Goal: Information Seeking & Learning: Learn about a topic

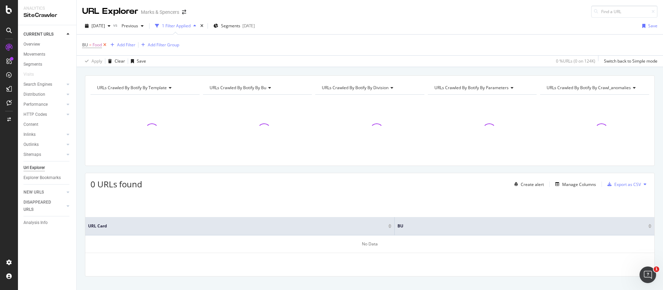
click at [107, 45] on icon at bounding box center [105, 44] width 6 height 7
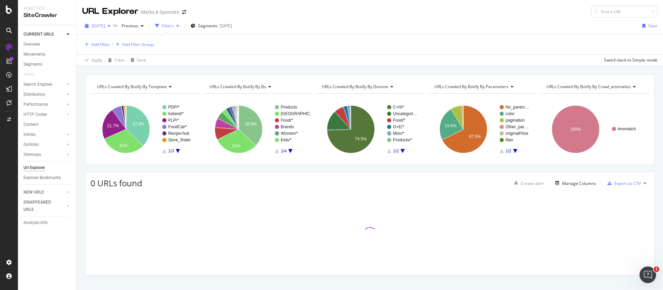
click at [101, 24] on span "[DATE]" at bounding box center [97, 26] width 13 height 6
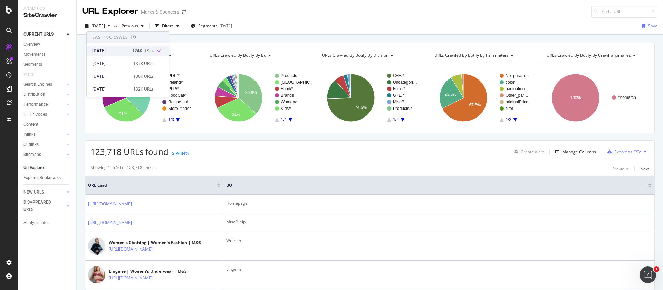
click at [118, 48] on div "[DATE]" at bounding box center [110, 51] width 36 height 6
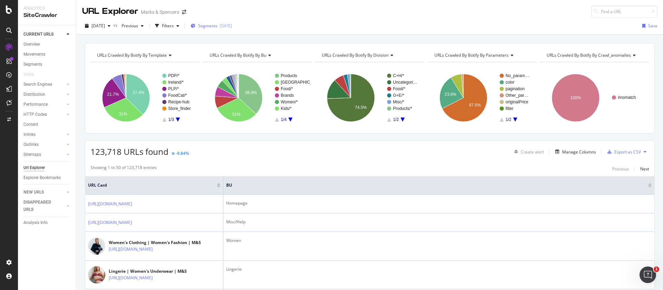
click at [217, 23] on span "Segments" at bounding box center [207, 26] width 19 height 6
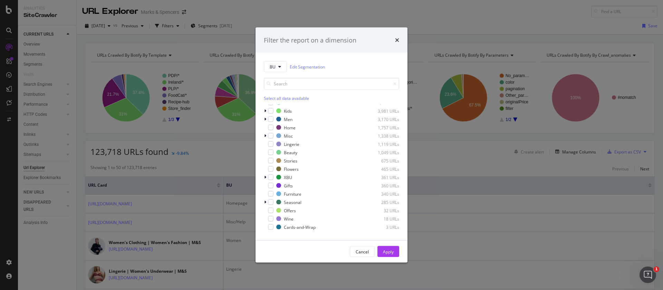
scroll to position [55, 0]
click at [267, 185] on div "modal" at bounding box center [266, 186] width 4 height 7
click at [276, 192] on div "modal" at bounding box center [275, 195] width 6 height 6
click at [386, 249] on div "Apply" at bounding box center [388, 251] width 11 height 6
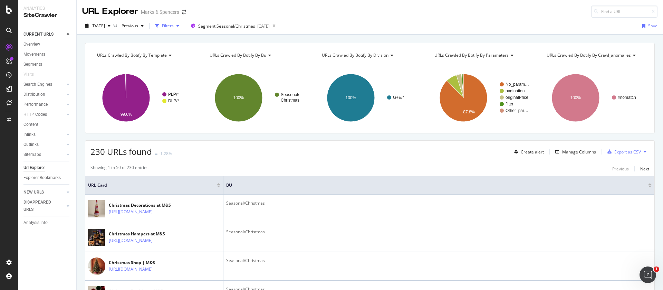
click at [182, 27] on div "button" at bounding box center [178, 26] width 8 height 4
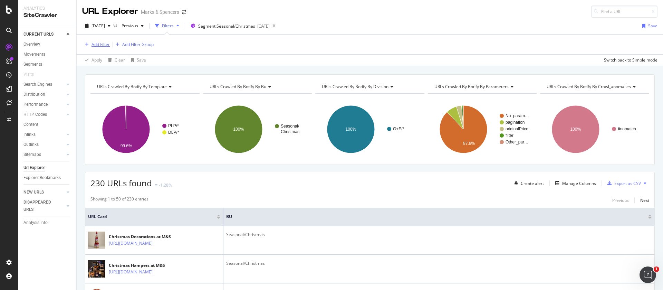
click at [94, 45] on div "Add Filter" at bounding box center [100, 44] width 18 height 6
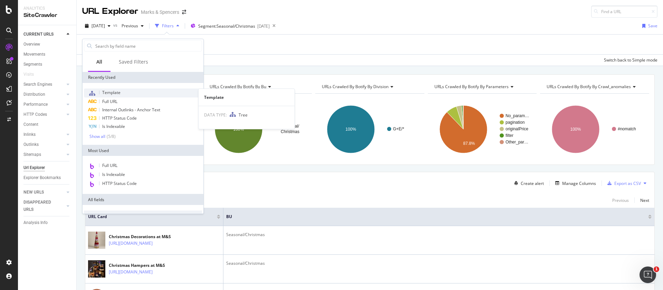
click at [114, 92] on span "Template" at bounding box center [111, 92] width 18 height 6
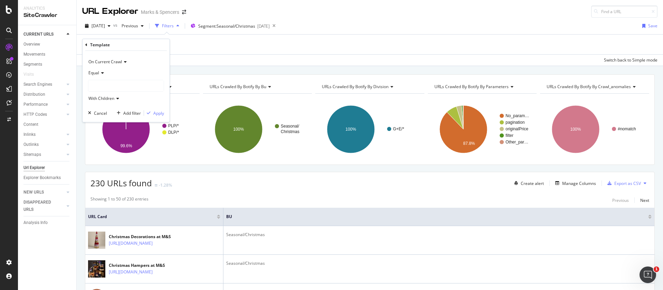
click at [105, 100] on span "With Children" at bounding box center [101, 98] width 26 height 6
click at [103, 111] on span "With Children" at bounding box center [105, 113] width 29 height 6
click at [84, 43] on div "Template On Current Crawl Equal With Children Cancel Add filter Apply" at bounding box center [125, 80] width 87 height 83
click at [104, 83] on div at bounding box center [125, 85] width 75 height 11
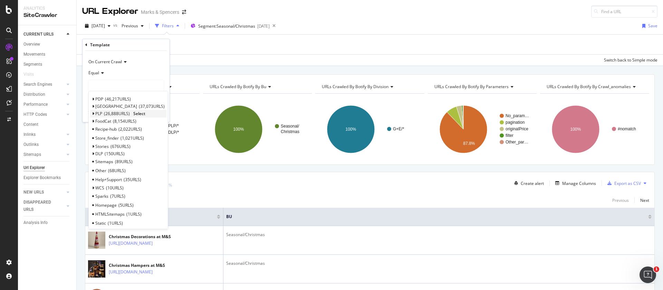
click at [93, 113] on icon at bounding box center [93, 113] width 2 height 4
click at [135, 123] on span "18,763 URLS" at bounding box center [133, 122] width 26 height 6
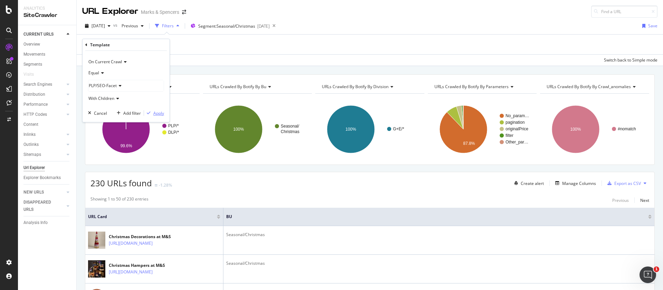
click at [154, 114] on div "Apply" at bounding box center [158, 113] width 11 height 6
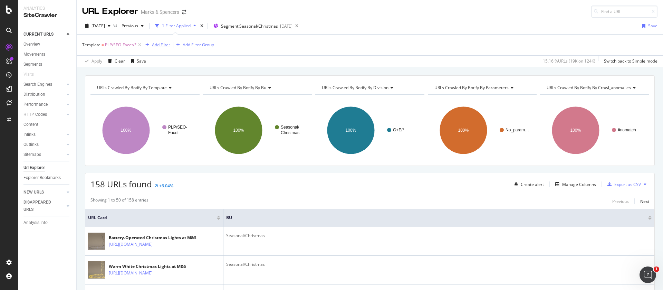
click at [158, 45] on div "Add Filter" at bounding box center [161, 45] width 18 height 6
click at [297, 49] on div "Template = PLP/SEO-Facet/* Add Filter Add Filter Group" at bounding box center [369, 45] width 575 height 21
click at [157, 44] on div "Add Filter" at bounding box center [161, 45] width 18 height 6
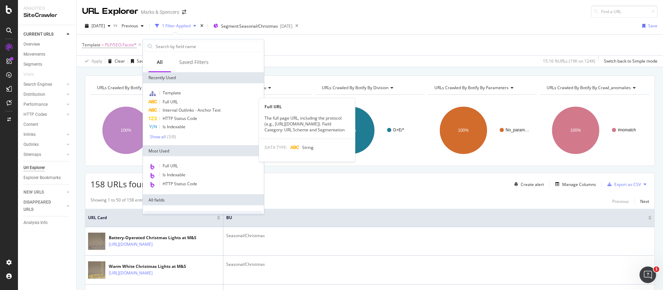
click at [171, 102] on span "Full URL" at bounding box center [170, 102] width 15 height 6
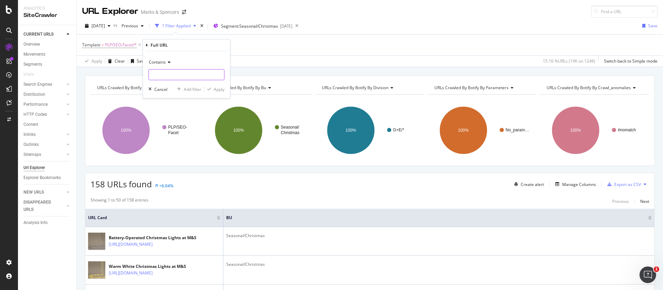
click at [163, 76] on input "text" at bounding box center [186, 74] width 75 height 11
type input "j"
type input "homeware"
click at [215, 90] on div "Apply" at bounding box center [219, 89] width 11 height 6
